Goal: Task Accomplishment & Management: Use online tool/utility

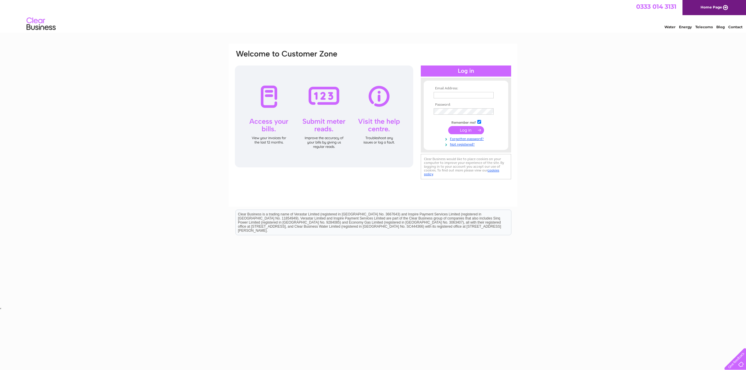
type input "[EMAIL_ADDRESS][DOMAIN_NAME]"
click at [470, 131] on input "submit" at bounding box center [466, 130] width 36 height 8
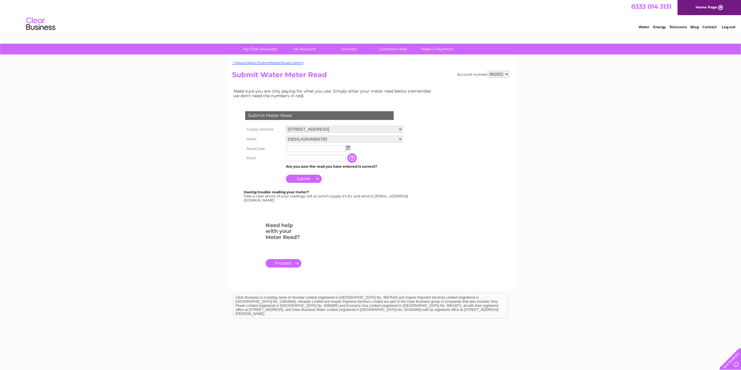
click at [349, 148] on img at bounding box center [348, 148] width 4 height 5
click at [346, 194] on link "27" at bounding box center [346, 193] width 8 height 6
type input "2025/09/27"
click at [324, 156] on input "text" at bounding box center [316, 158] width 60 height 6
type input "00013"
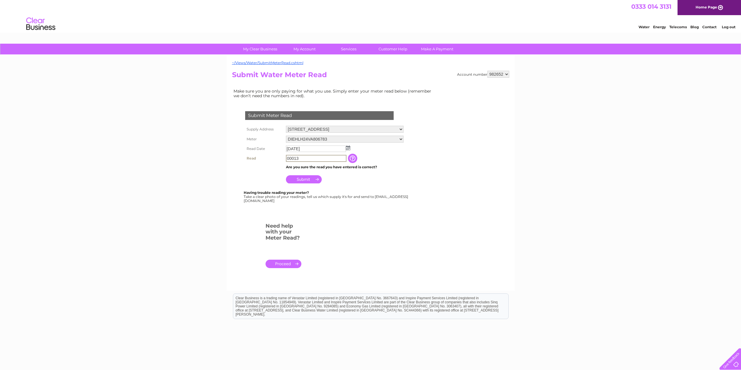
click at [303, 180] on input "Submit" at bounding box center [304, 179] width 36 height 8
